Goal: Task Accomplishment & Management: Use online tool/utility

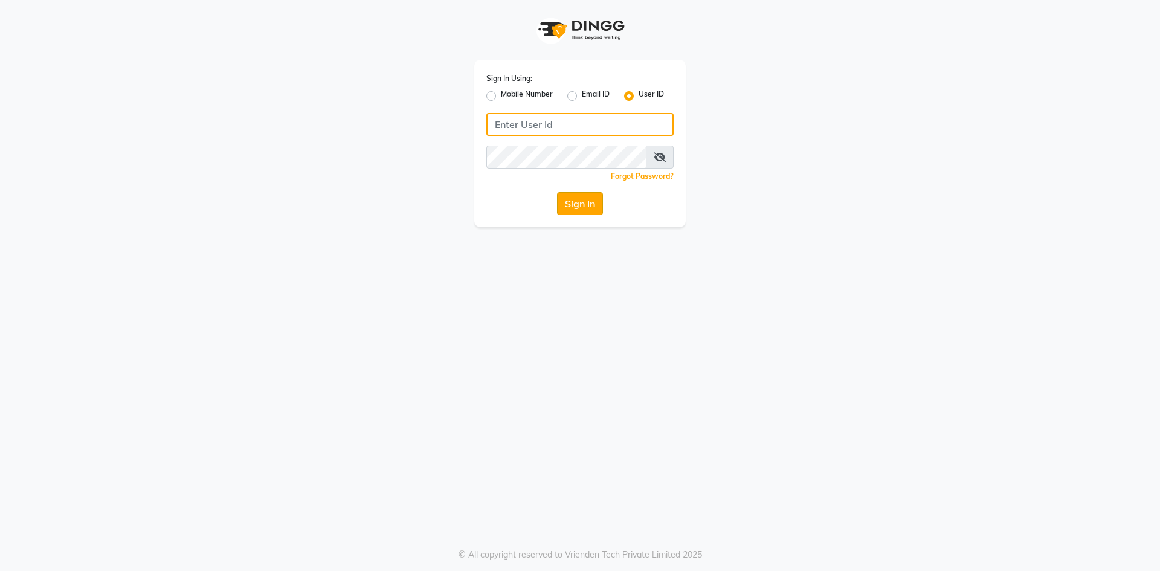
type input "Afeemspa&salon"
click at [589, 198] on button "Sign In" at bounding box center [580, 203] width 46 height 23
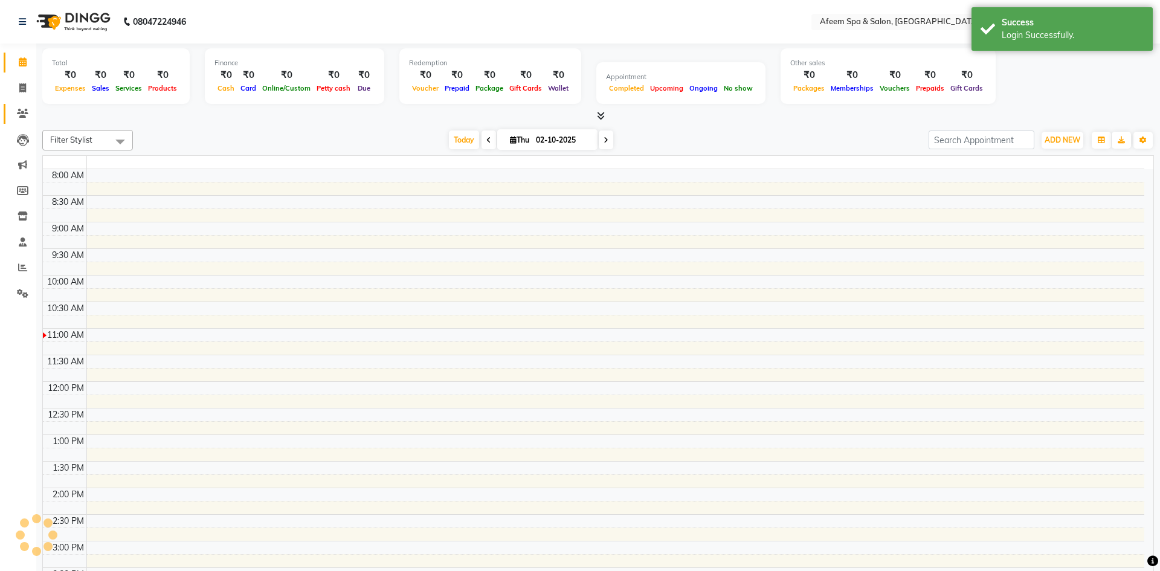
select select "en"
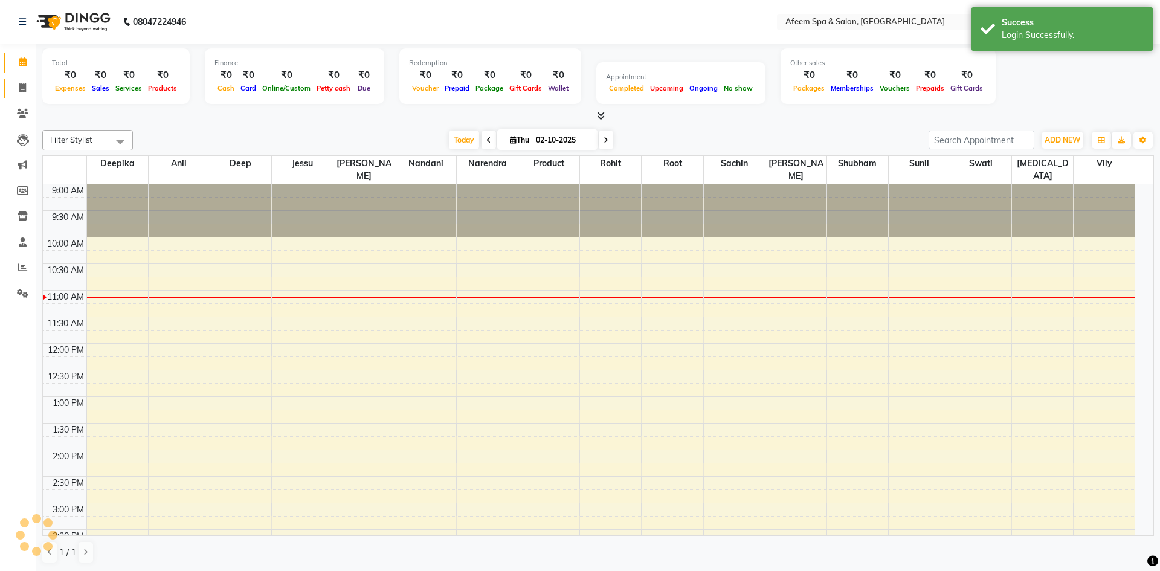
click at [22, 89] on icon at bounding box center [22, 87] width 7 height 9
select select "service"
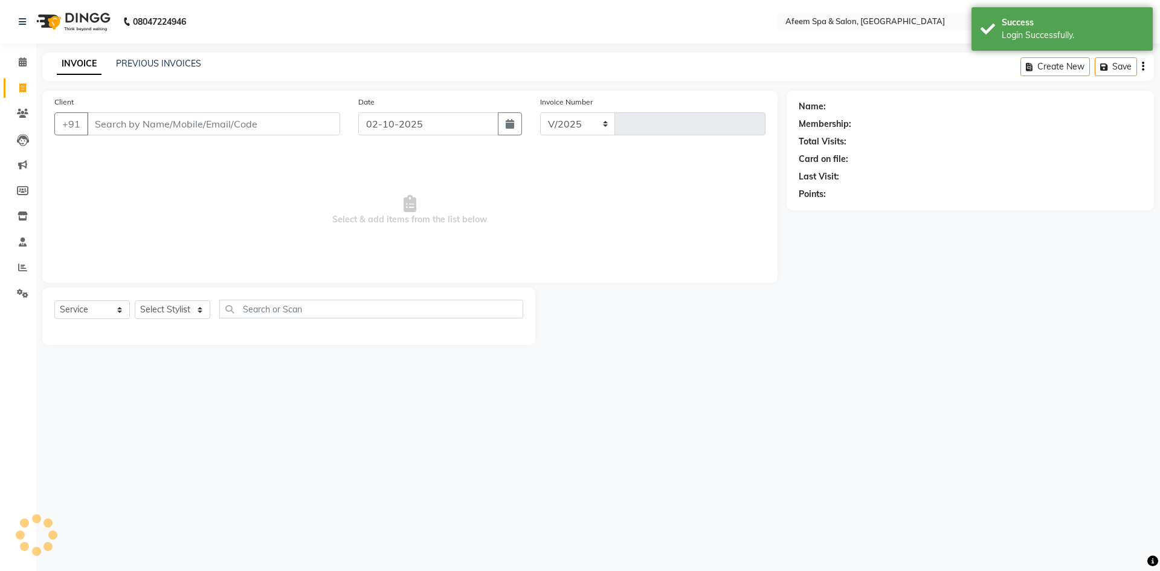
select select "750"
type input "3701"
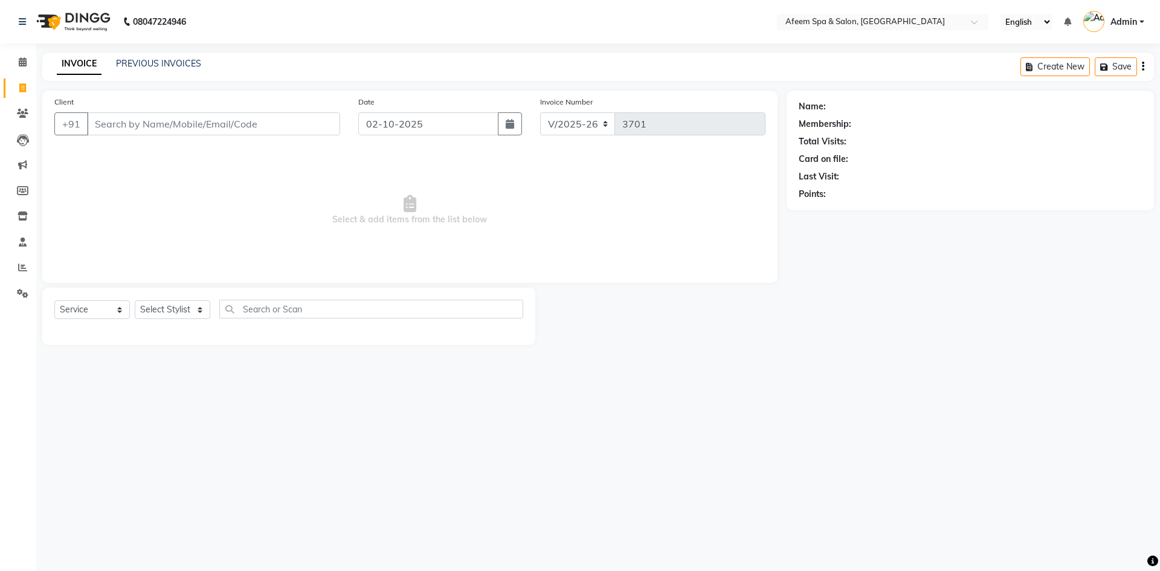
click at [163, 126] on input "Client" at bounding box center [213, 123] width 253 height 23
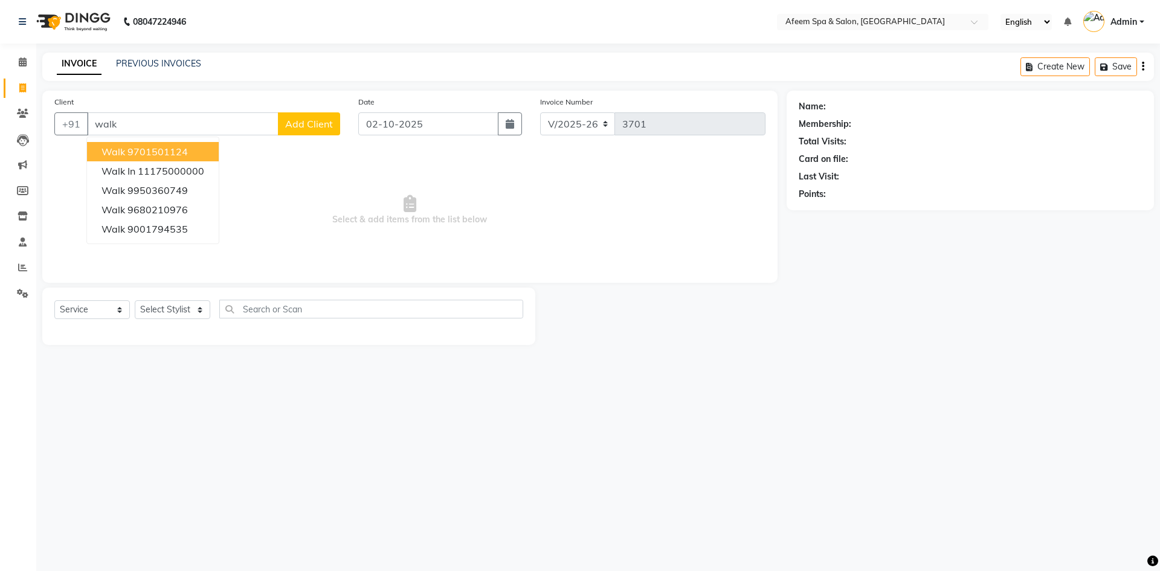
click at [152, 147] on ngb-highlight "9701501124" at bounding box center [157, 152] width 60 height 12
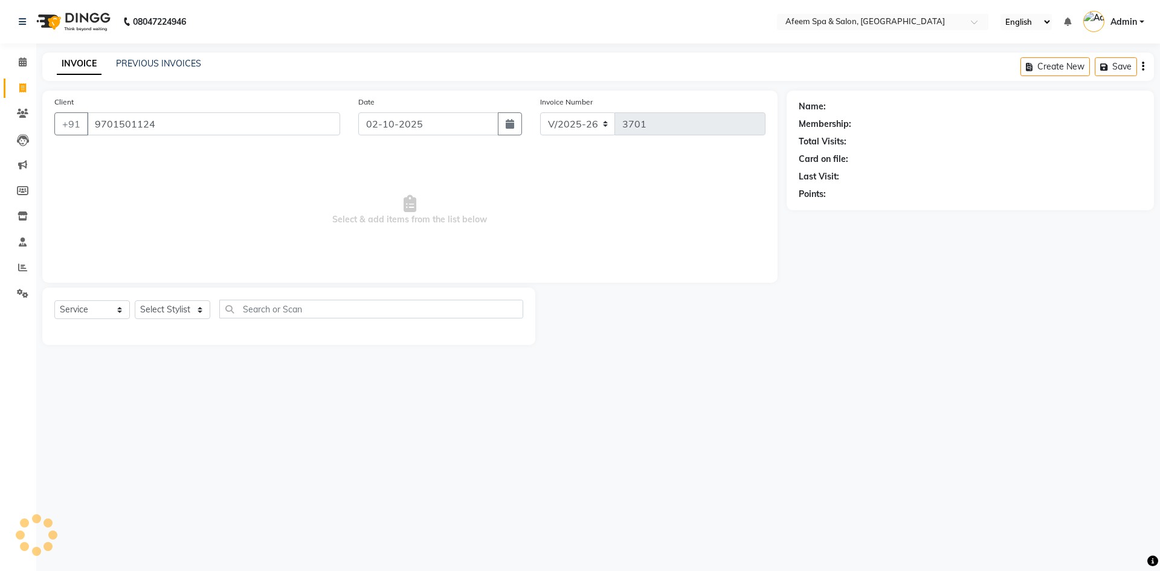
type input "9701501124"
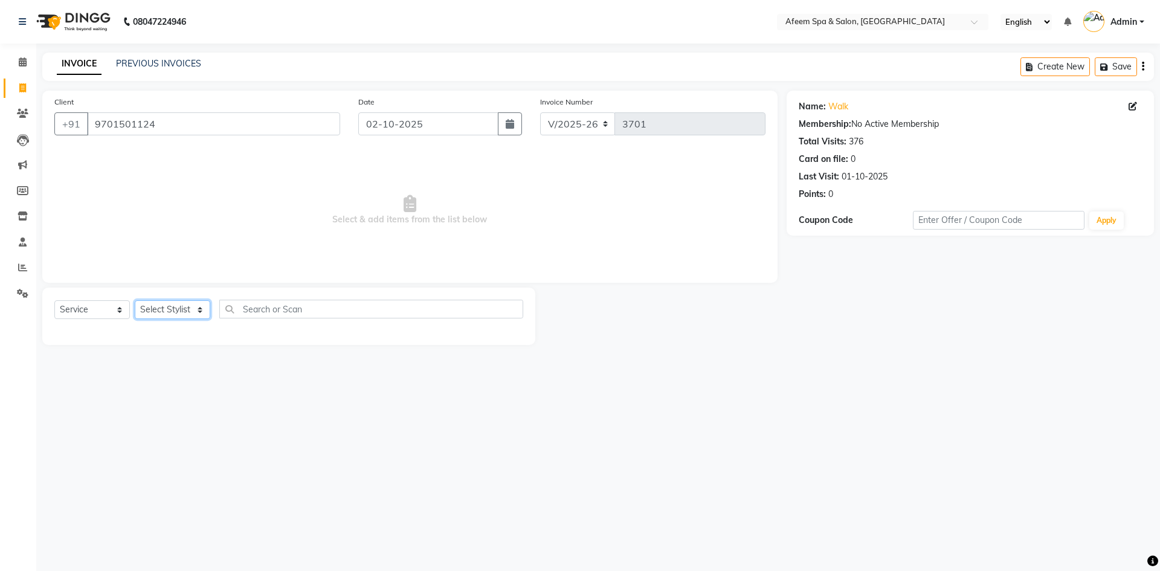
click at [182, 305] on select "Select Stylist anil deep [PERSON_NAME] [PERSON_NAME] Product [PERSON_NAME] sach…" at bounding box center [173, 309] width 76 height 19
select select "28158"
click at [135, 300] on select "Select Stylist anil deep [PERSON_NAME] [PERSON_NAME] Product [PERSON_NAME] sach…" at bounding box center [173, 309] width 76 height 19
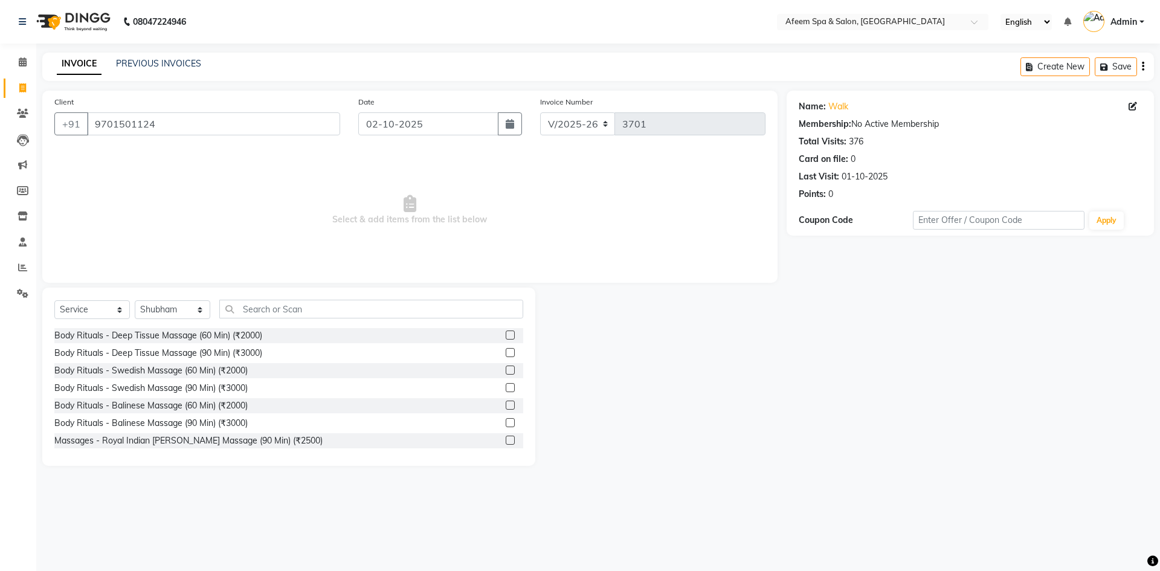
click at [506, 335] on label at bounding box center [510, 334] width 9 height 9
click at [506, 335] on input "checkbox" at bounding box center [510, 336] width 8 height 8
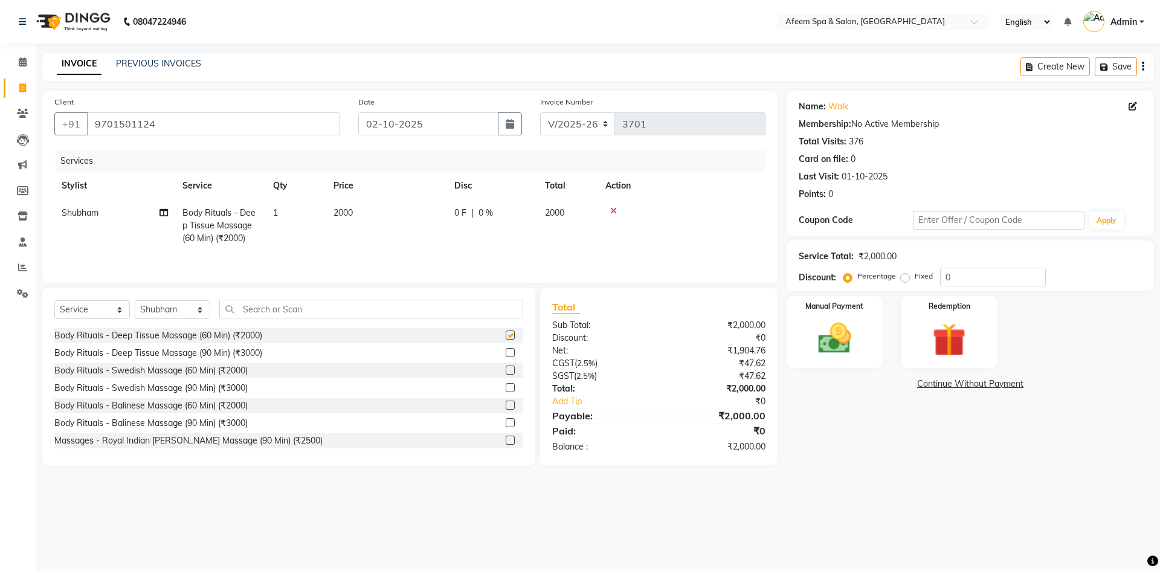
checkbox input "false"
click at [402, 214] on td "2000" at bounding box center [386, 225] width 121 height 53
select select "28158"
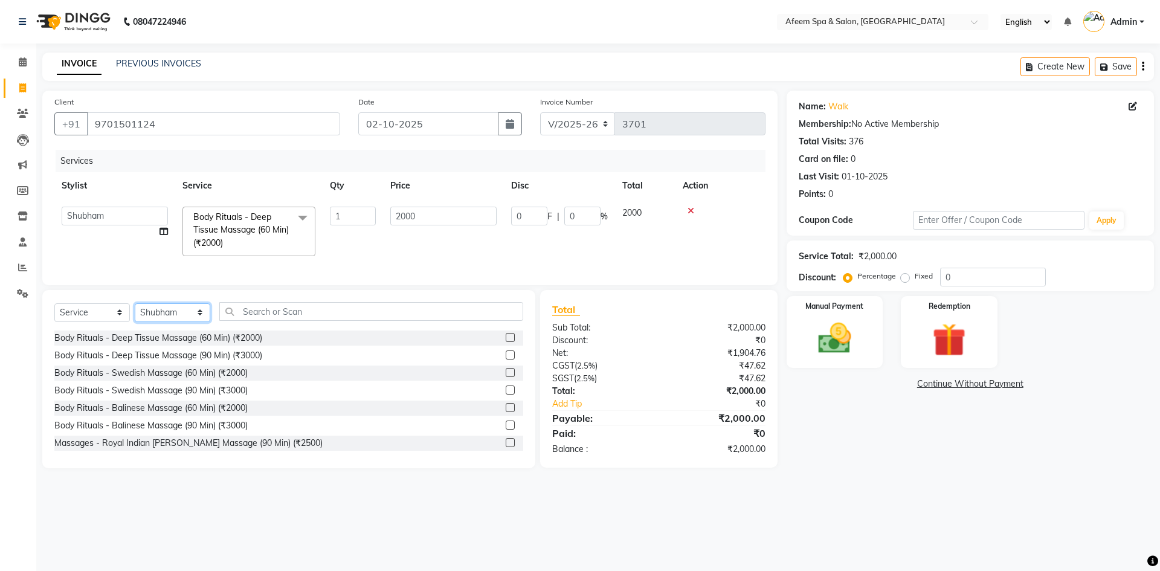
click at [190, 318] on select "Select Stylist anil deep [PERSON_NAME] [PERSON_NAME] Product [PERSON_NAME] sach…" at bounding box center [173, 312] width 76 height 19
select select "37498"
click at [135, 312] on select "Select Stylist anil deep [PERSON_NAME] [PERSON_NAME] Product [PERSON_NAME] sach…" at bounding box center [173, 312] width 76 height 19
click at [506, 342] on label at bounding box center [510, 337] width 9 height 9
click at [506, 342] on input "checkbox" at bounding box center [510, 338] width 8 height 8
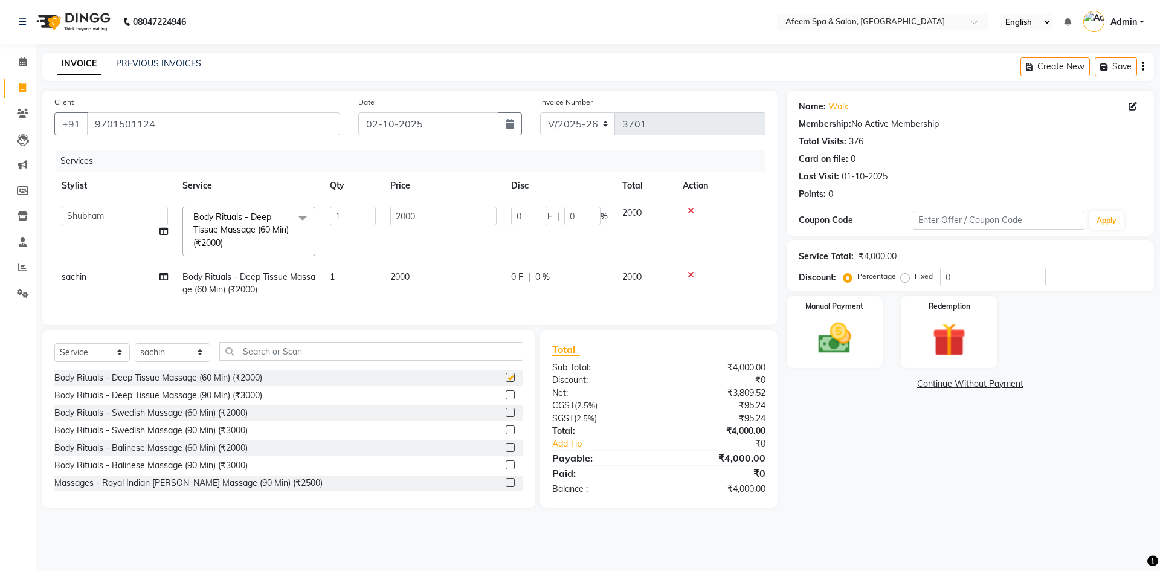
checkbox input "false"
click at [425, 275] on td "2000" at bounding box center [443, 283] width 121 height 40
select select "37498"
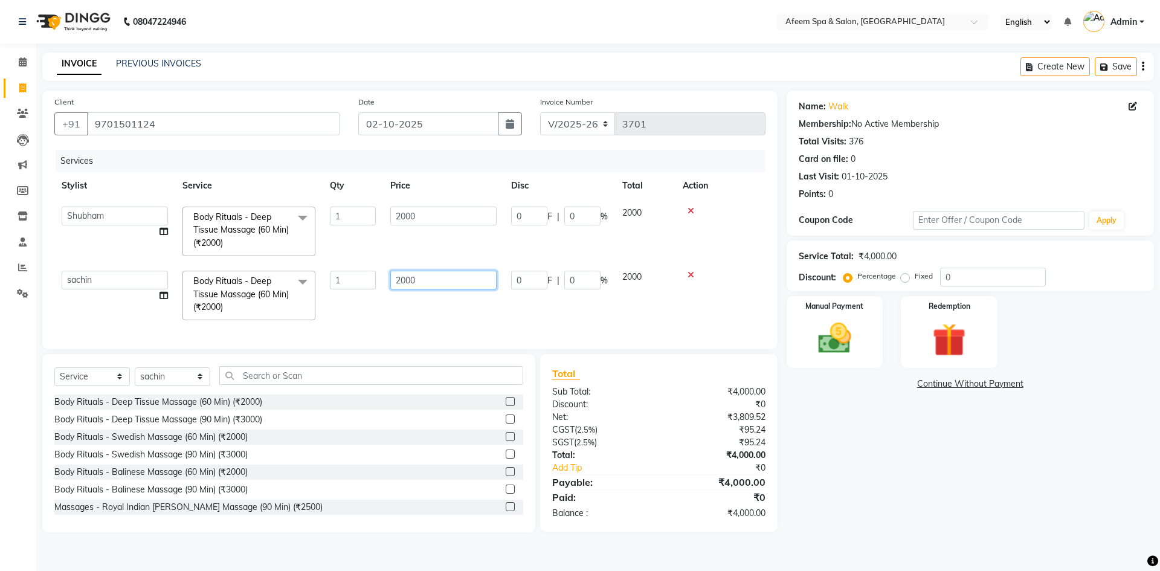
click at [425, 275] on input "2000" at bounding box center [443, 280] width 106 height 19
type input "2"
type input "500"
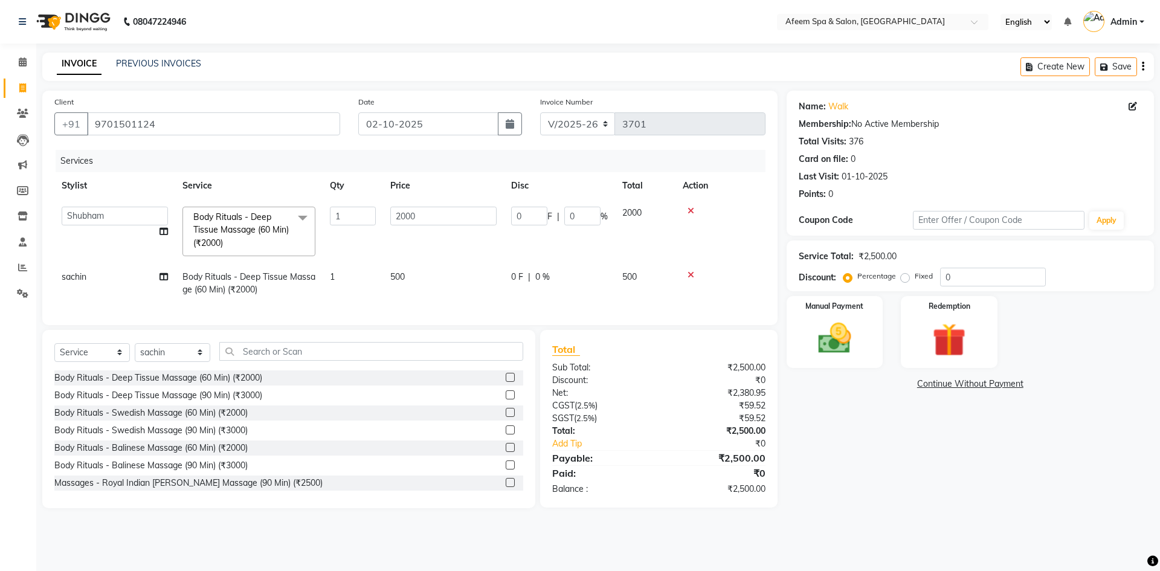
click at [568, 313] on div "Services Stylist Service Qty Price Disc Total Action anil deep Deepika [PERSON_…" at bounding box center [409, 231] width 711 height 163
click at [835, 339] on img at bounding box center [834, 338] width 56 height 40
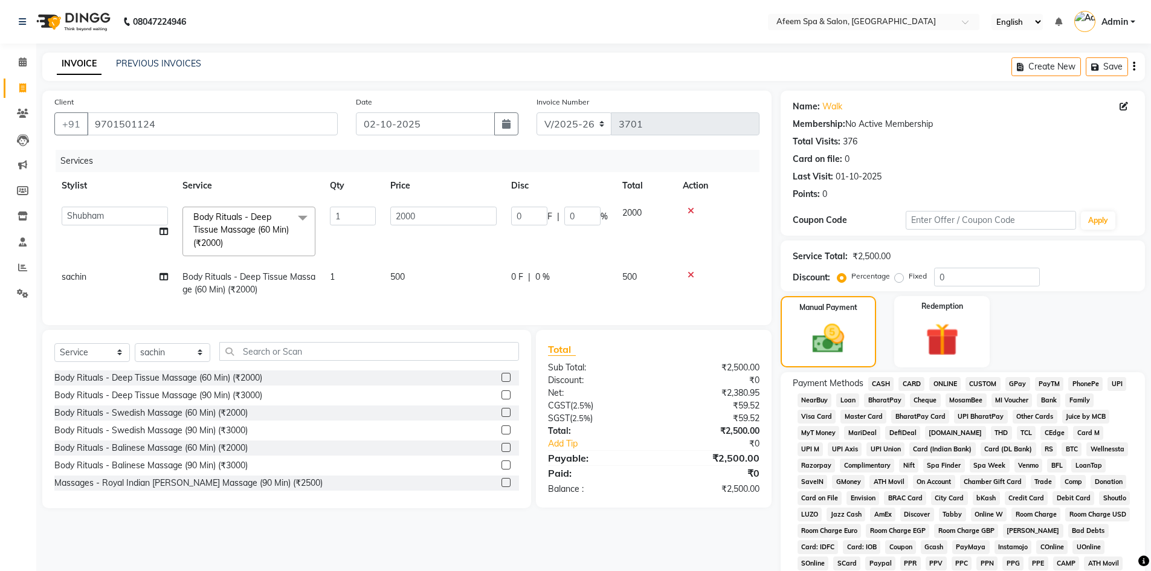
click at [880, 382] on span "CASH" at bounding box center [881, 384] width 26 height 14
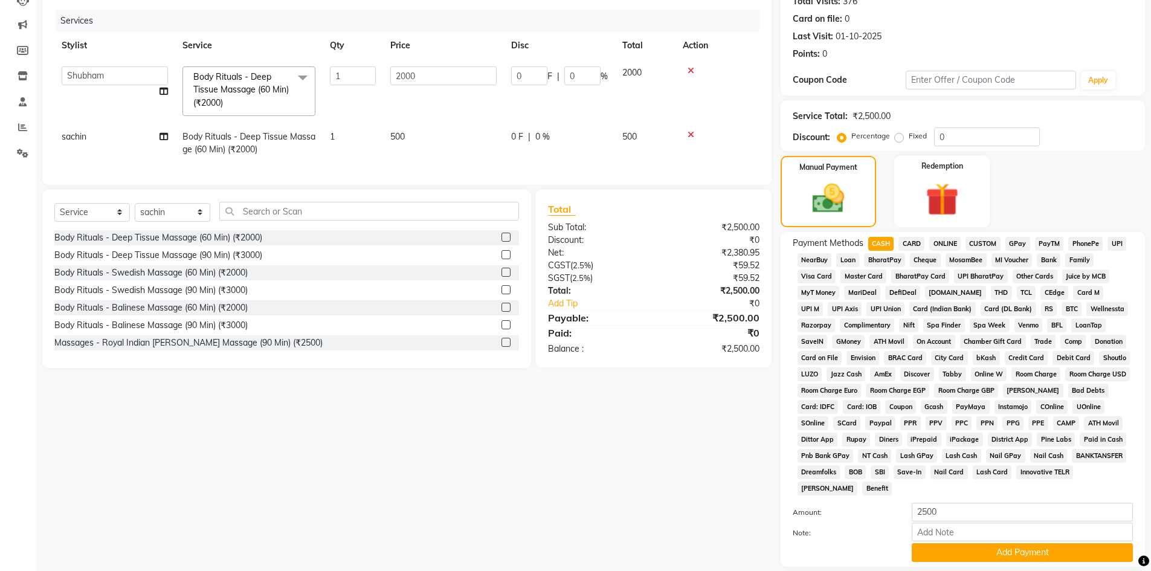
scroll to position [225, 0]
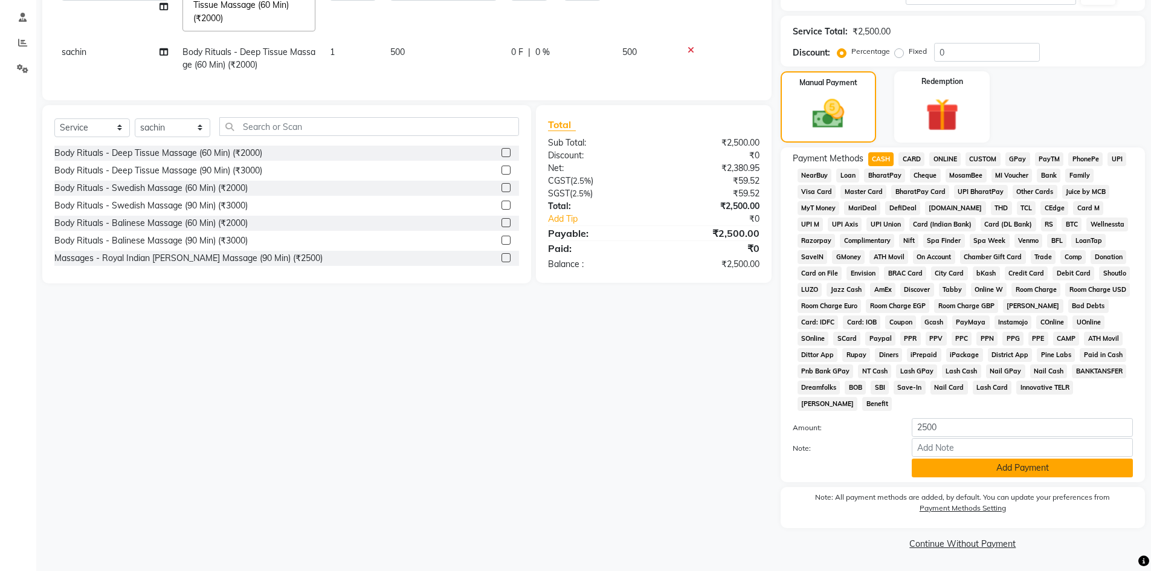
click at [998, 470] on button "Add Payment" at bounding box center [1022, 467] width 221 height 19
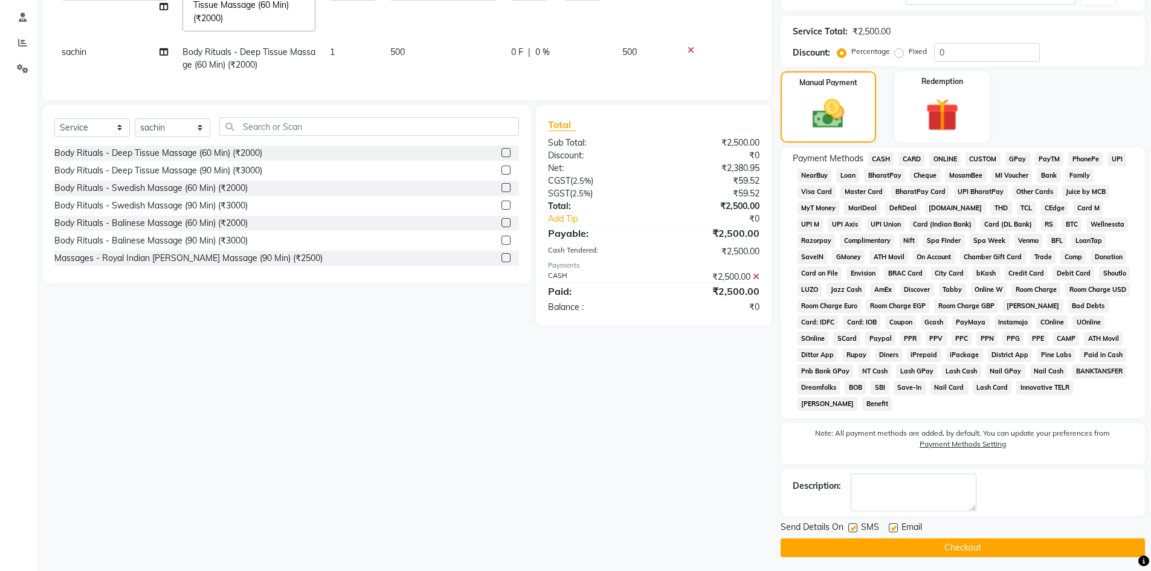
click at [985, 545] on button "Checkout" at bounding box center [962, 547] width 364 height 19
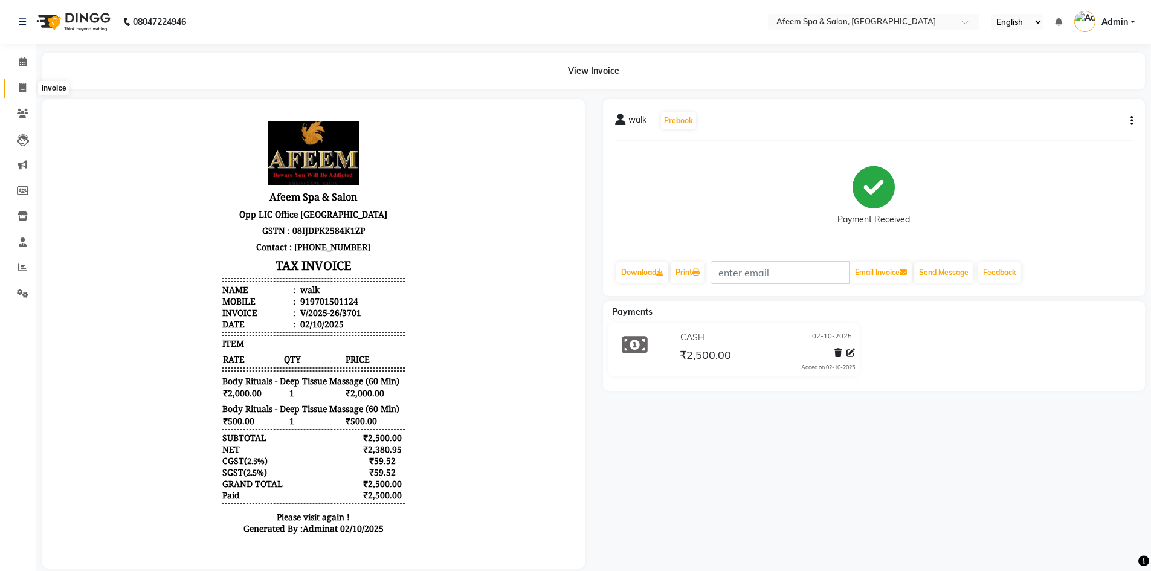
click at [19, 87] on icon at bounding box center [22, 87] width 7 height 9
select select "service"
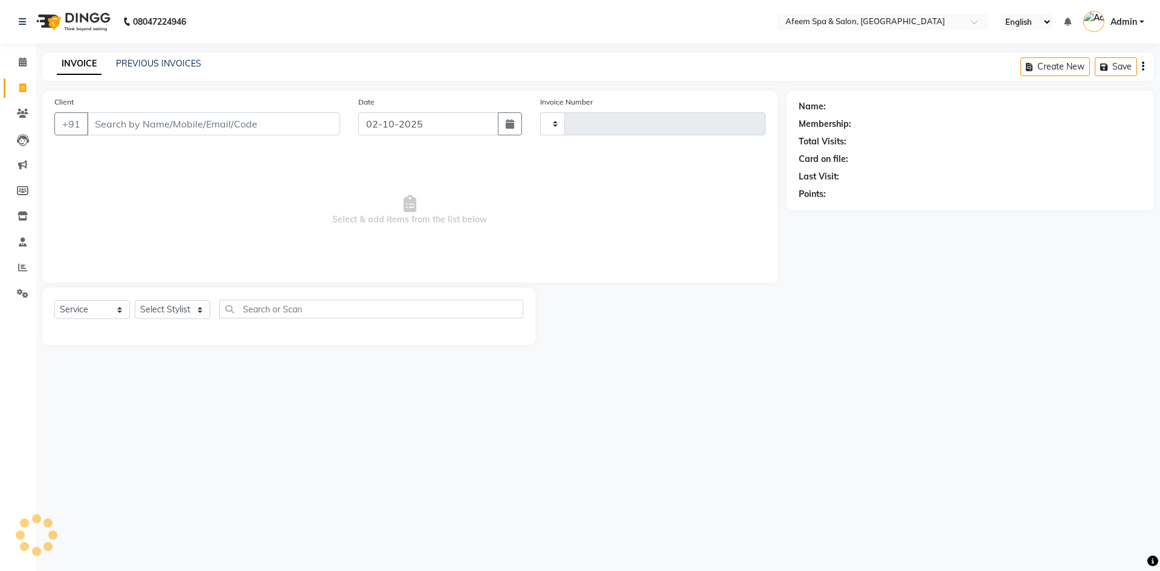
type input "3702"
select select "750"
click at [170, 125] on input "Client" at bounding box center [213, 123] width 253 height 23
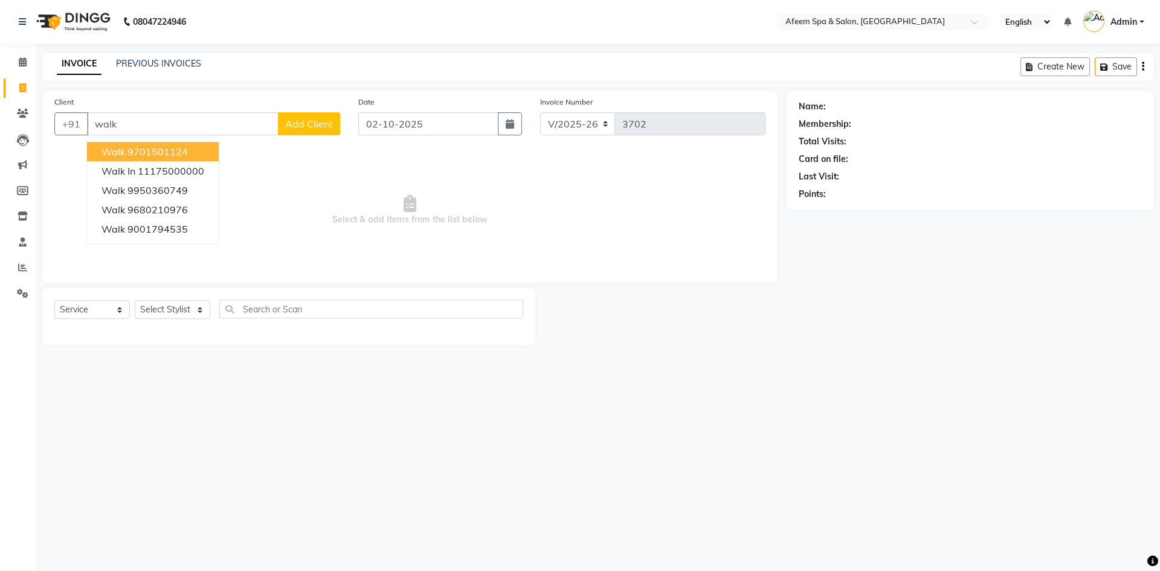
click at [151, 158] on button "walk 9701501124" at bounding box center [153, 151] width 132 height 19
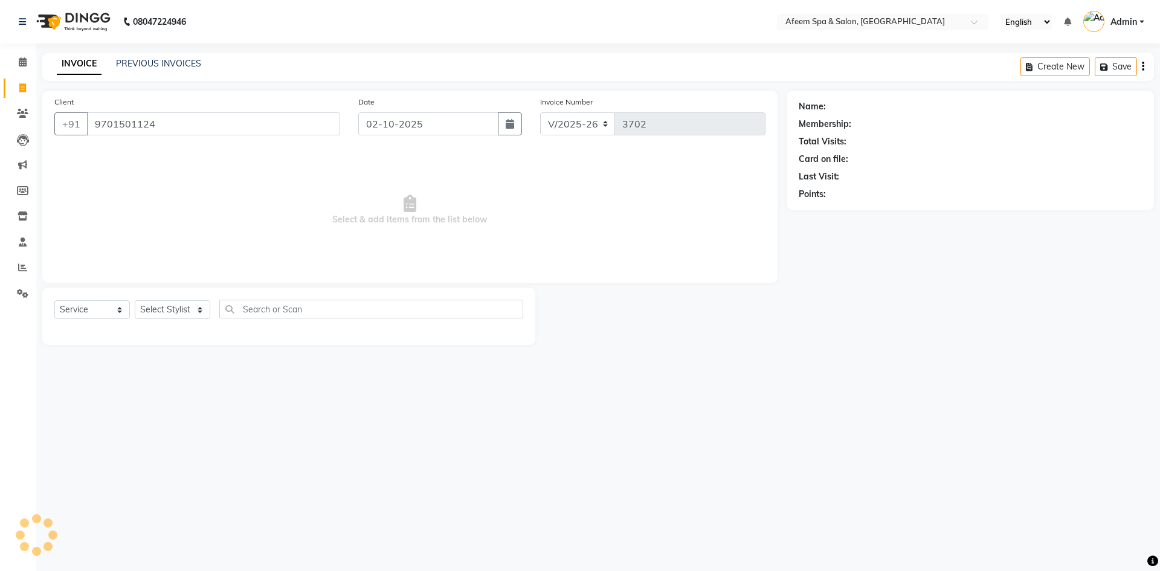
type input "9701501124"
click at [166, 309] on select "Select Stylist anil deep [PERSON_NAME] [PERSON_NAME] Product [PERSON_NAME] sach…" at bounding box center [173, 309] width 76 height 19
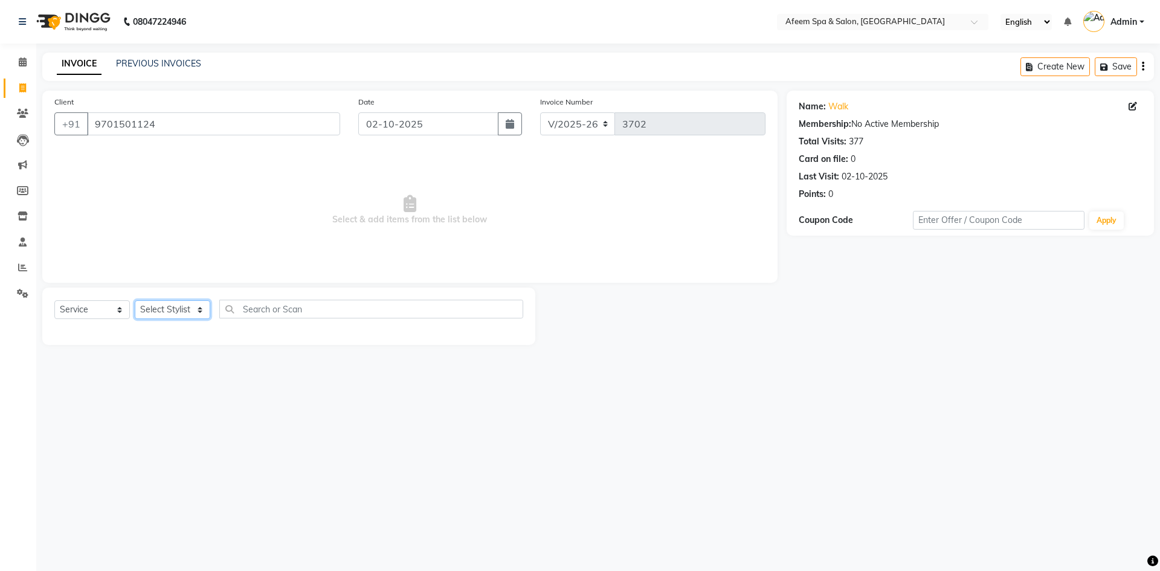
select select "37804"
click at [135, 300] on select "Select Stylist anil deep [PERSON_NAME] [PERSON_NAME] Product [PERSON_NAME] sach…" at bounding box center [173, 309] width 76 height 19
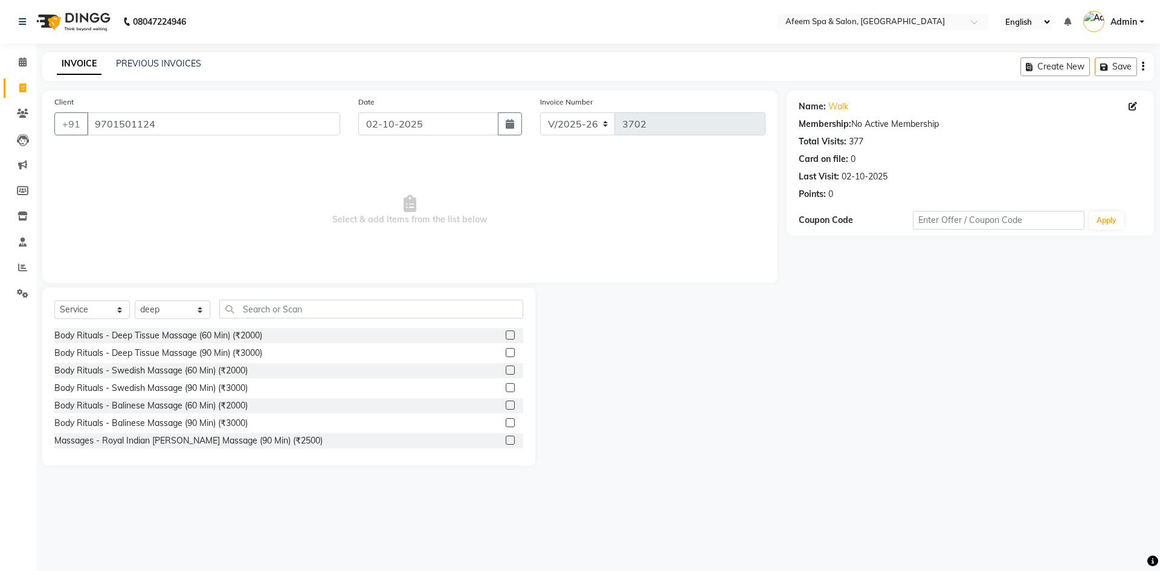
click at [506, 334] on label at bounding box center [510, 334] width 9 height 9
click at [506, 334] on input "checkbox" at bounding box center [510, 336] width 8 height 8
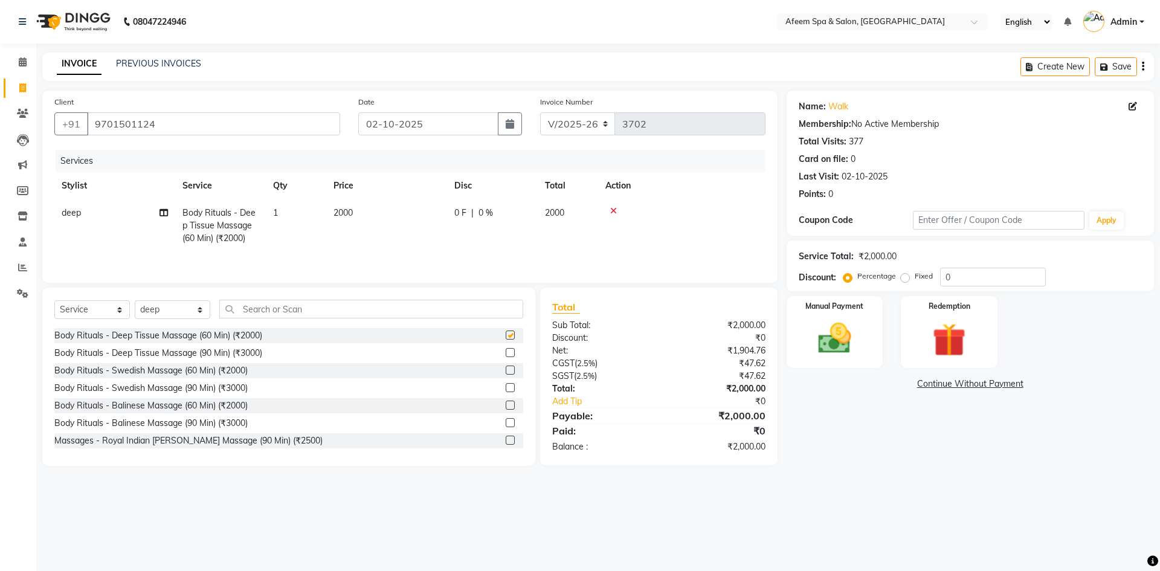
checkbox input "false"
click at [365, 206] on td "2000" at bounding box center [386, 225] width 121 height 53
select select "37804"
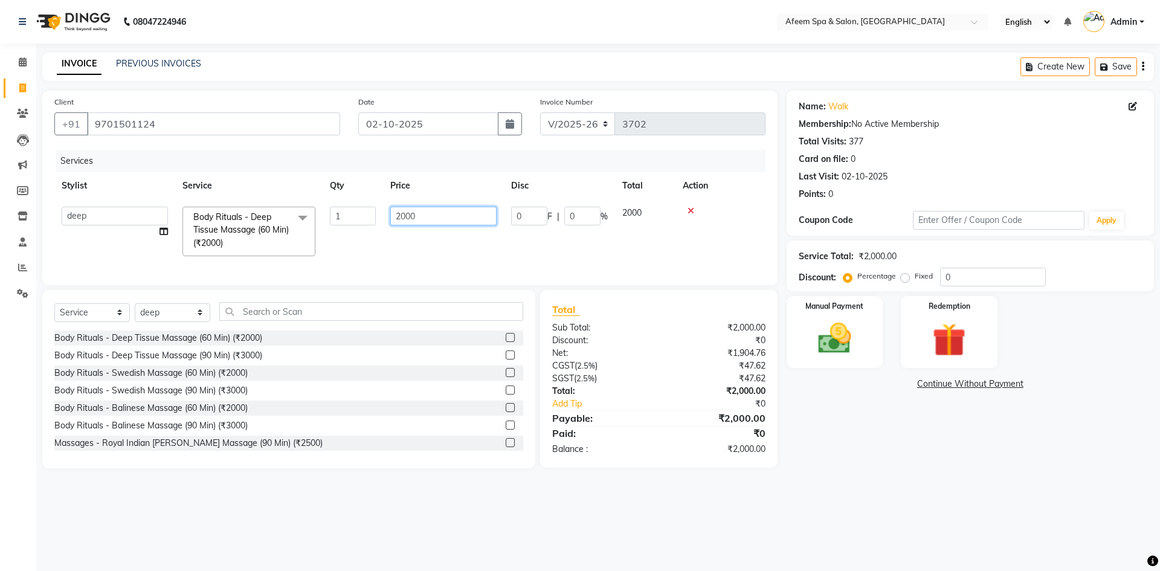
click at [416, 218] on input "2000" at bounding box center [443, 216] width 106 height 19
type input "250"
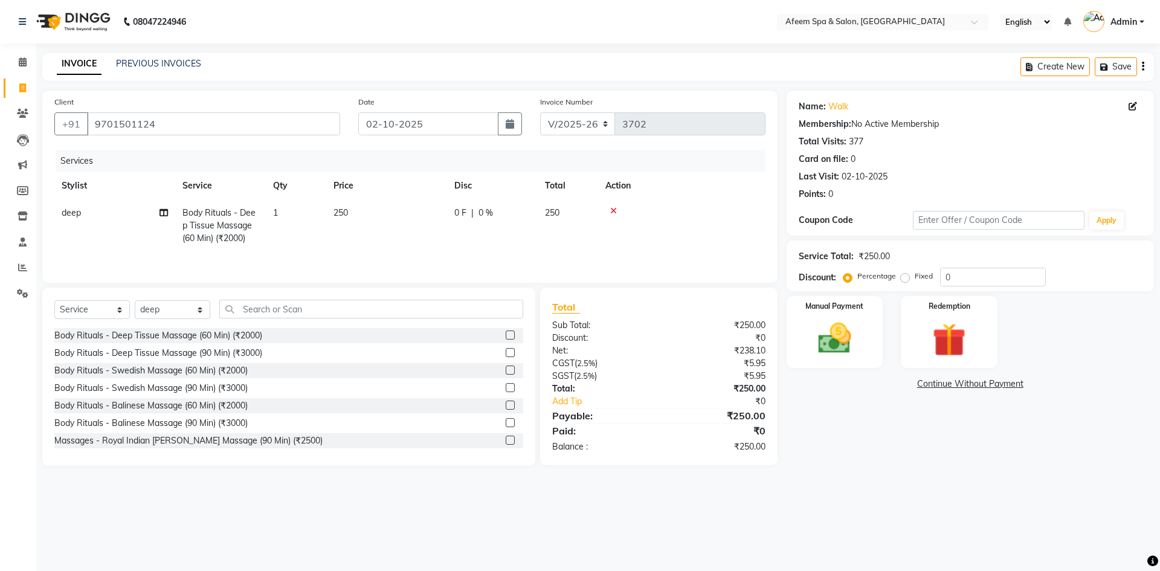
click at [489, 250] on tr "deep Body Rituals - Deep Tissue Massage (60 Min) (₹2000) 1 250 0 F | 0 % 250" at bounding box center [409, 225] width 711 height 53
click at [855, 320] on img at bounding box center [834, 338] width 56 height 40
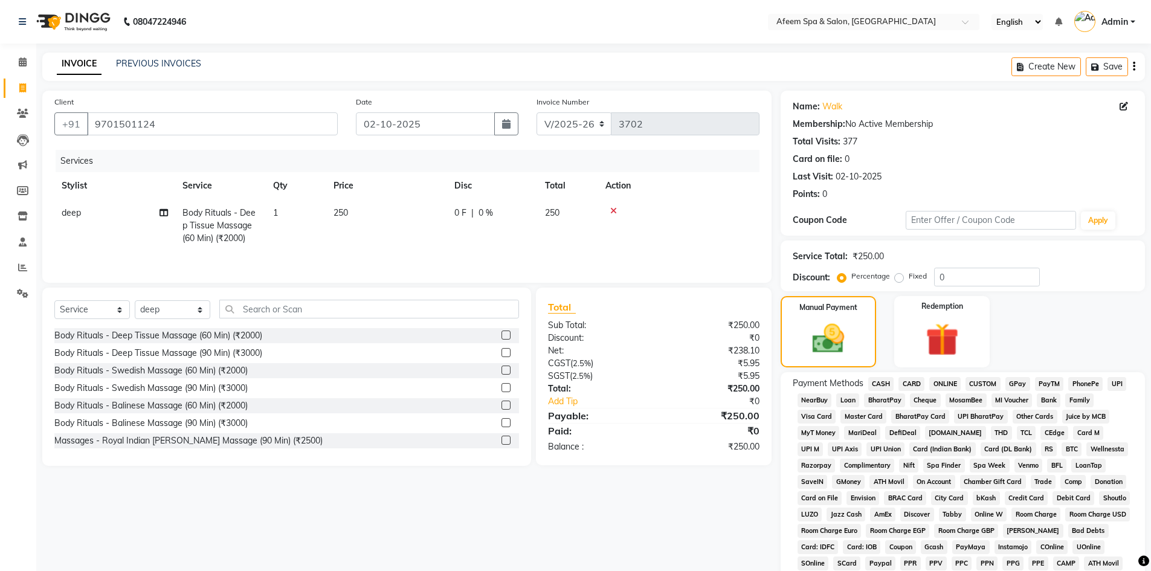
click at [878, 385] on span "CASH" at bounding box center [881, 384] width 26 height 14
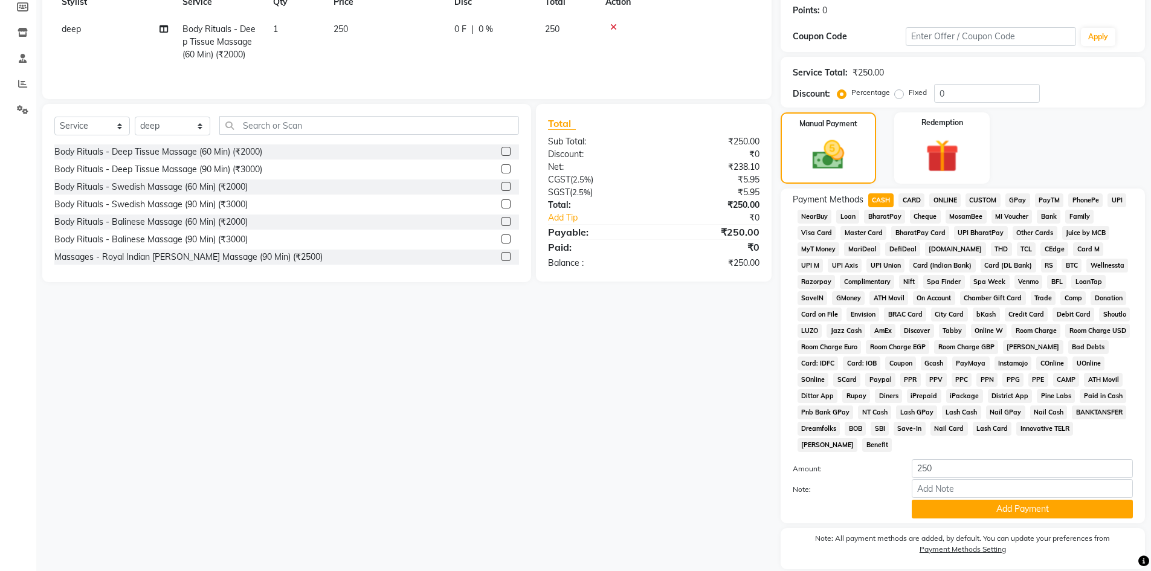
scroll to position [225, 0]
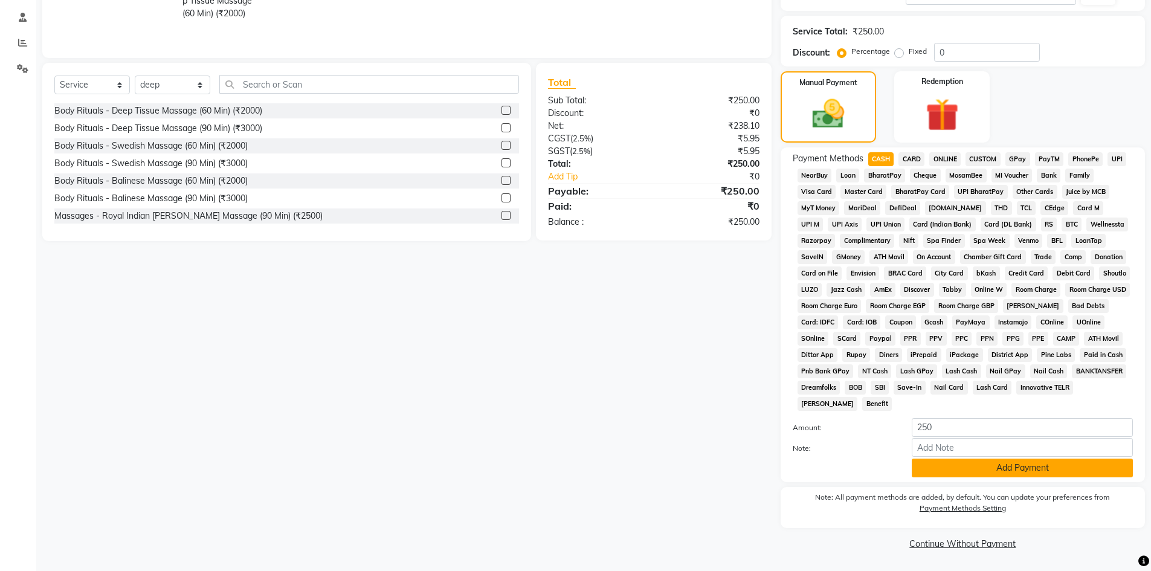
click at [975, 469] on button "Add Payment" at bounding box center [1022, 467] width 221 height 19
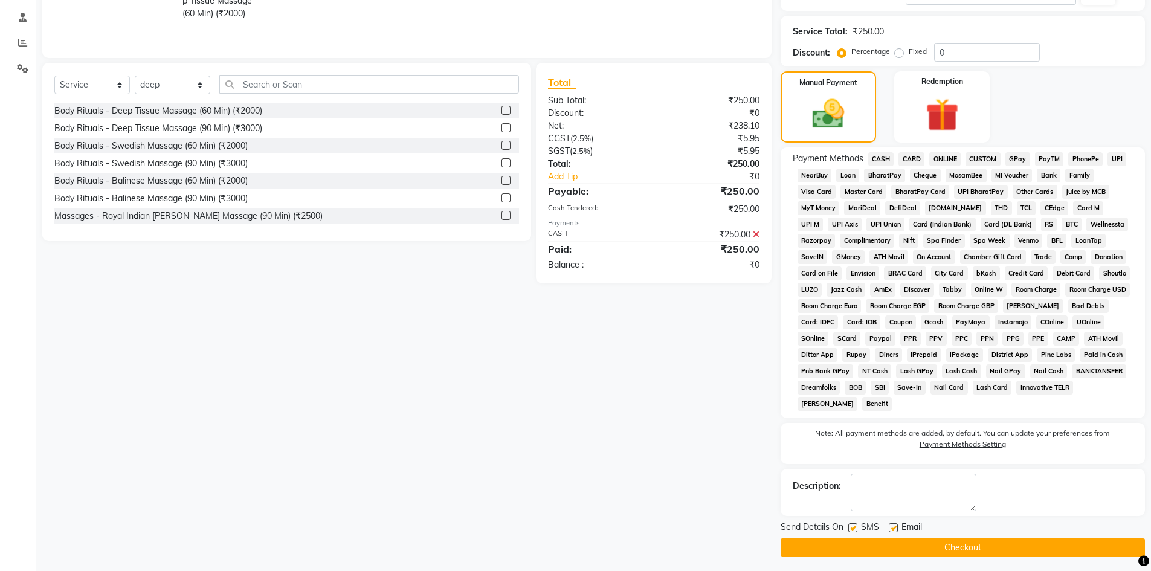
click at [947, 549] on button "Checkout" at bounding box center [962, 547] width 364 height 19
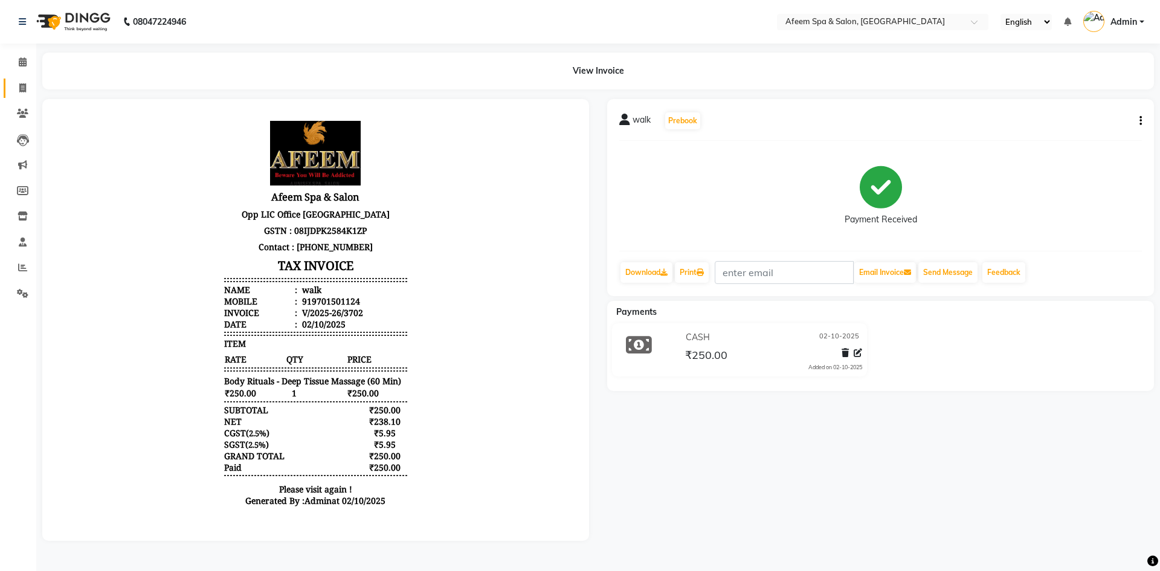
drag, startPoint x: 21, startPoint y: 80, endPoint x: 59, endPoint y: 7, distance: 82.7
click at [21, 80] on link "Invoice" at bounding box center [18, 89] width 29 height 20
select select "service"
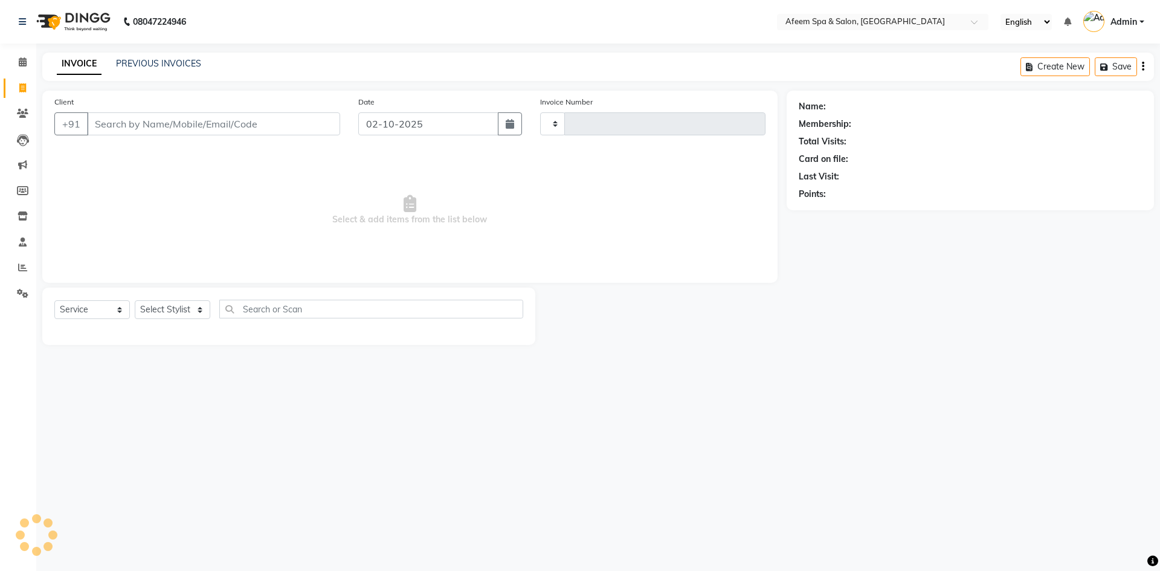
type input "3703"
select select "750"
click at [187, 65] on link "PREVIOUS INVOICES" at bounding box center [158, 63] width 85 height 11
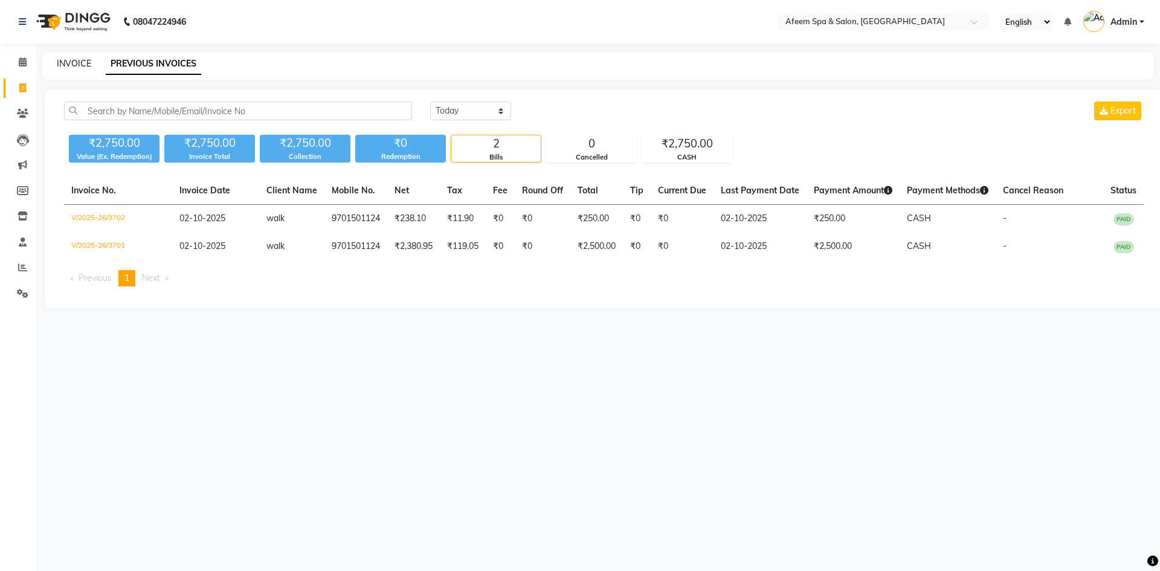
click at [70, 63] on link "INVOICE" at bounding box center [74, 63] width 34 height 11
select select "service"
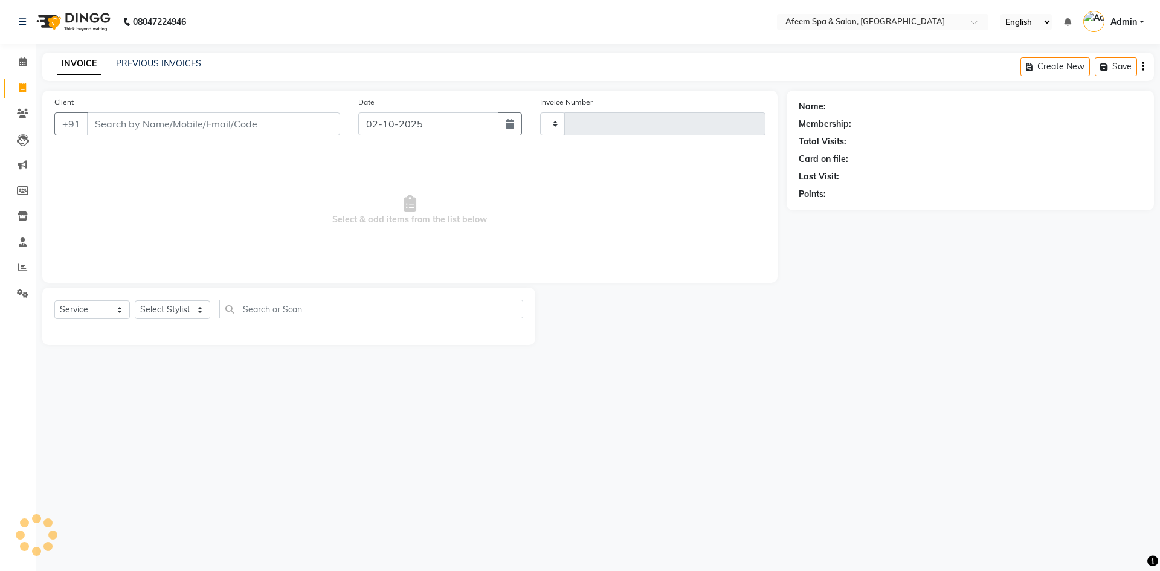
type input "3703"
select select "750"
click at [762, 501] on div "08047224946 Select Location × Afeem Spa & Salon, Surya Colony English ENGLISH E…" at bounding box center [580, 285] width 1160 height 571
